Goal: Task Accomplishment & Management: Manage account settings

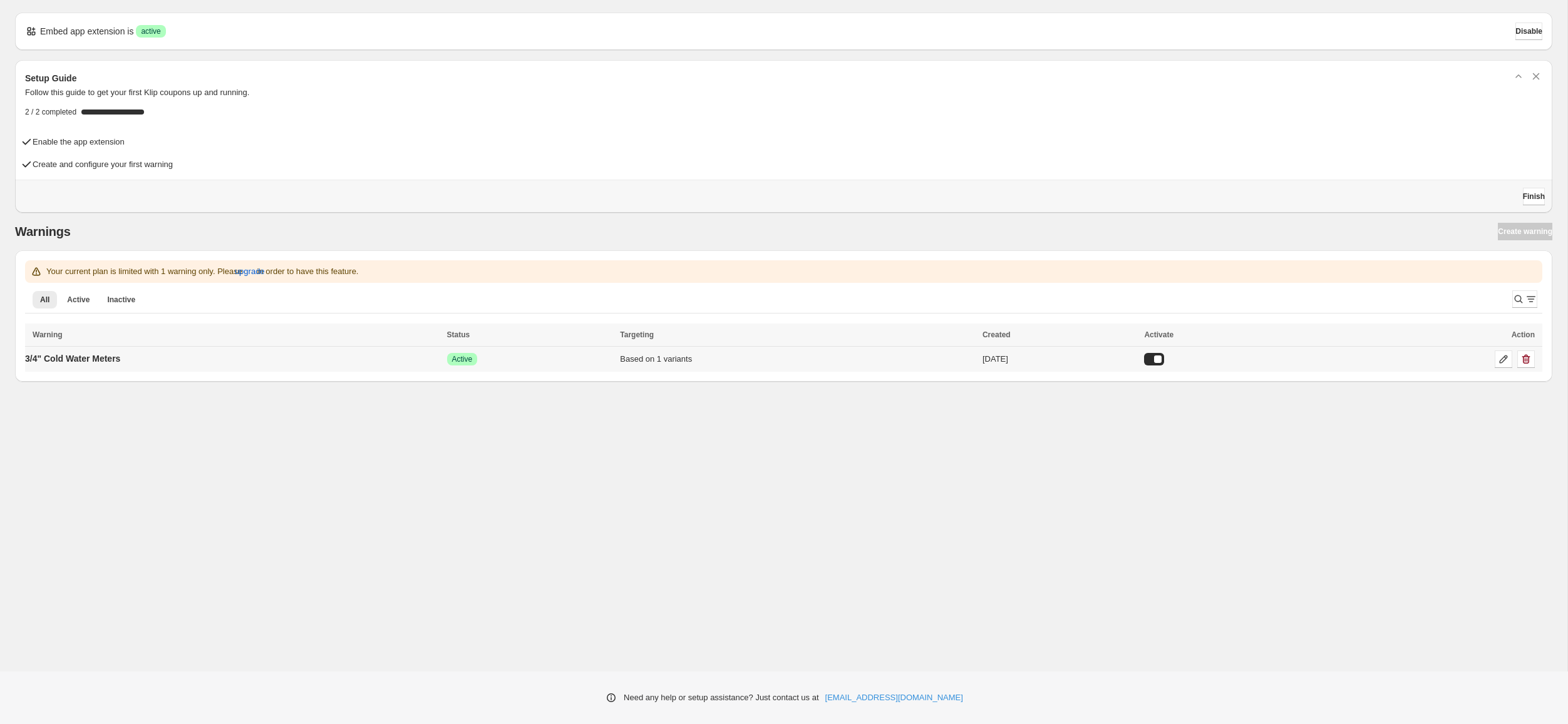
click at [1164, 358] on div at bounding box center [1154, 359] width 20 height 12
click at [1503, 231] on div "Warnings Create warning" at bounding box center [784, 231] width 1537 height 18
click at [104, 358] on p "3/4" Cold Water Meters" at bounding box center [73, 359] width 95 height 12
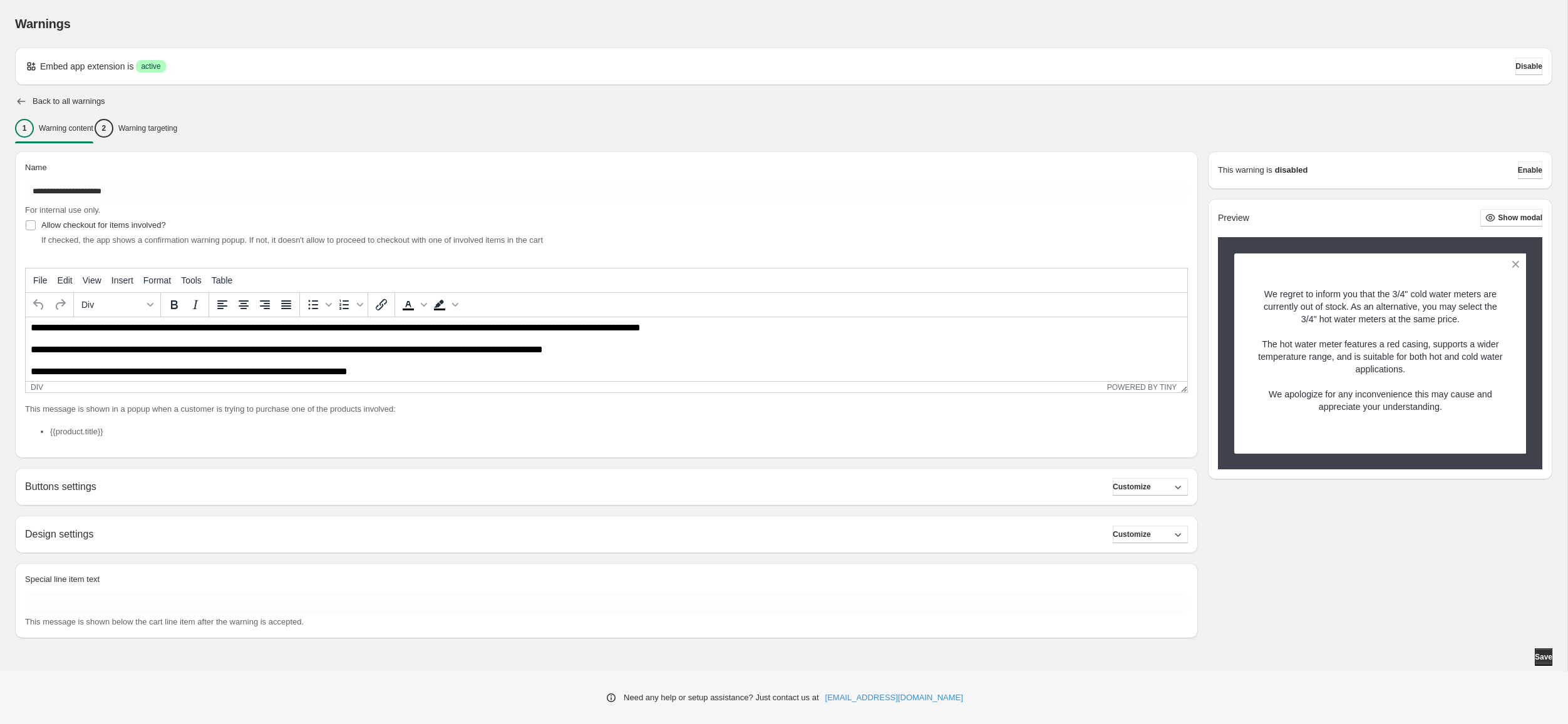
click at [20, 100] on icon "button" at bounding box center [21, 101] width 12 height 12
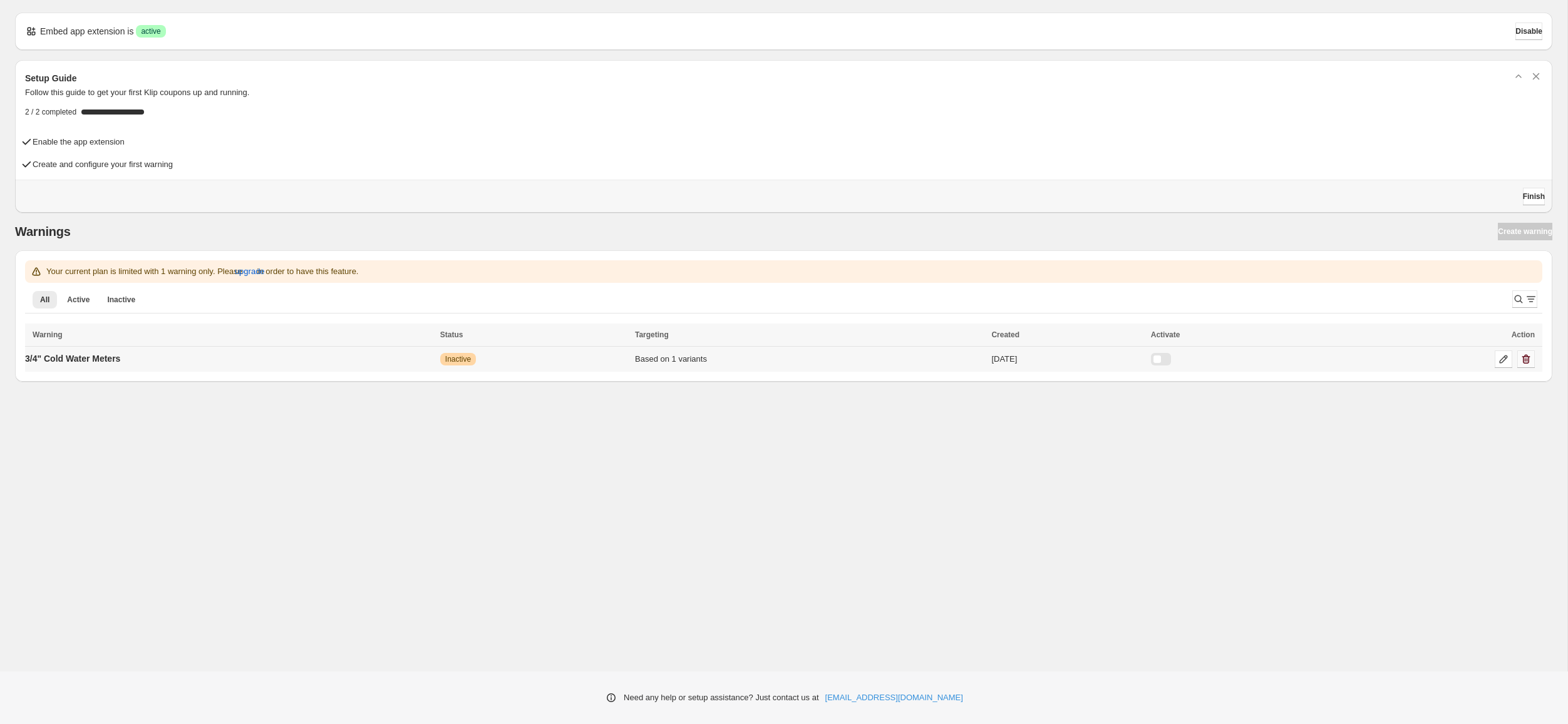
click at [1524, 358] on icon "button" at bounding box center [1526, 359] width 12 height 12
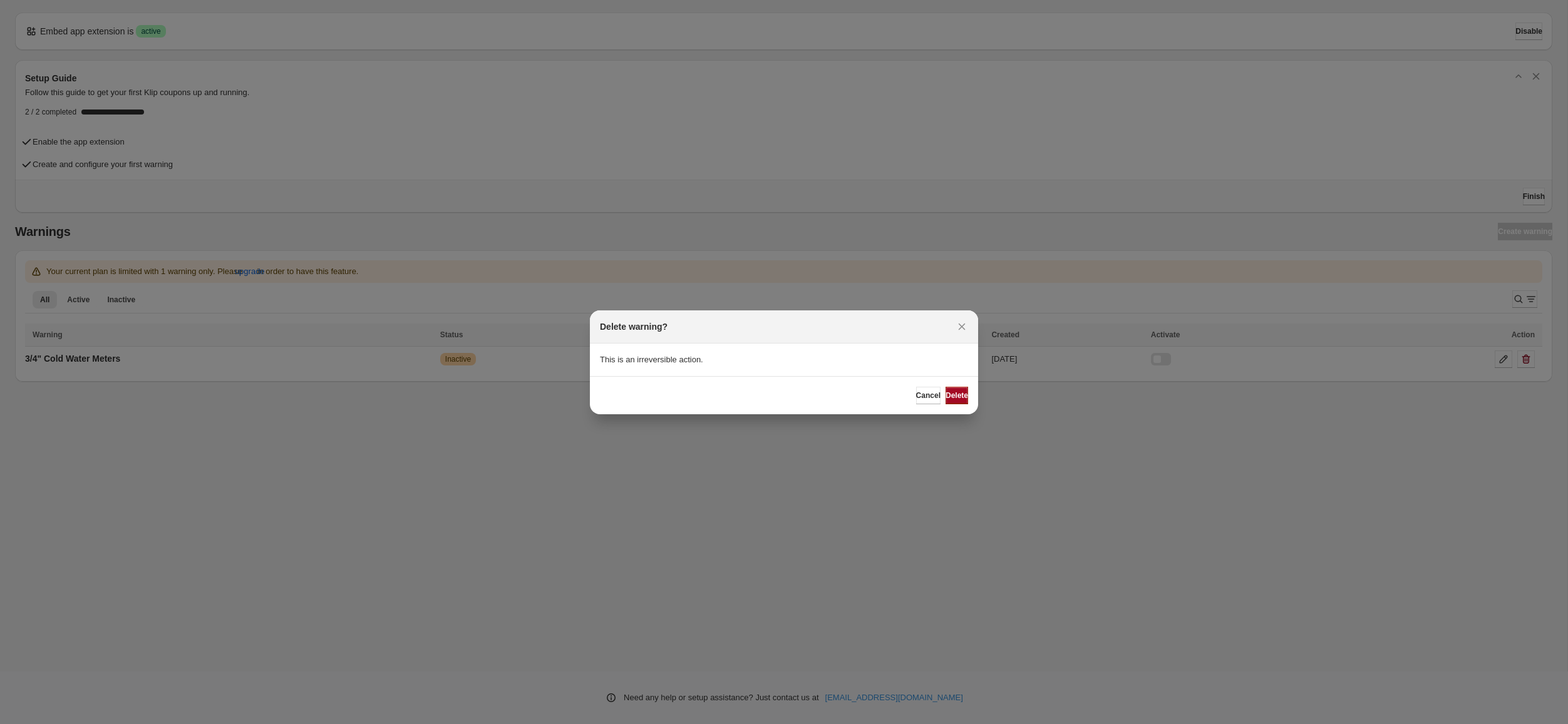
click at [948, 397] on span "Delete" at bounding box center [956, 395] width 22 height 10
